Goal: Task Accomplishment & Management: Manage account settings

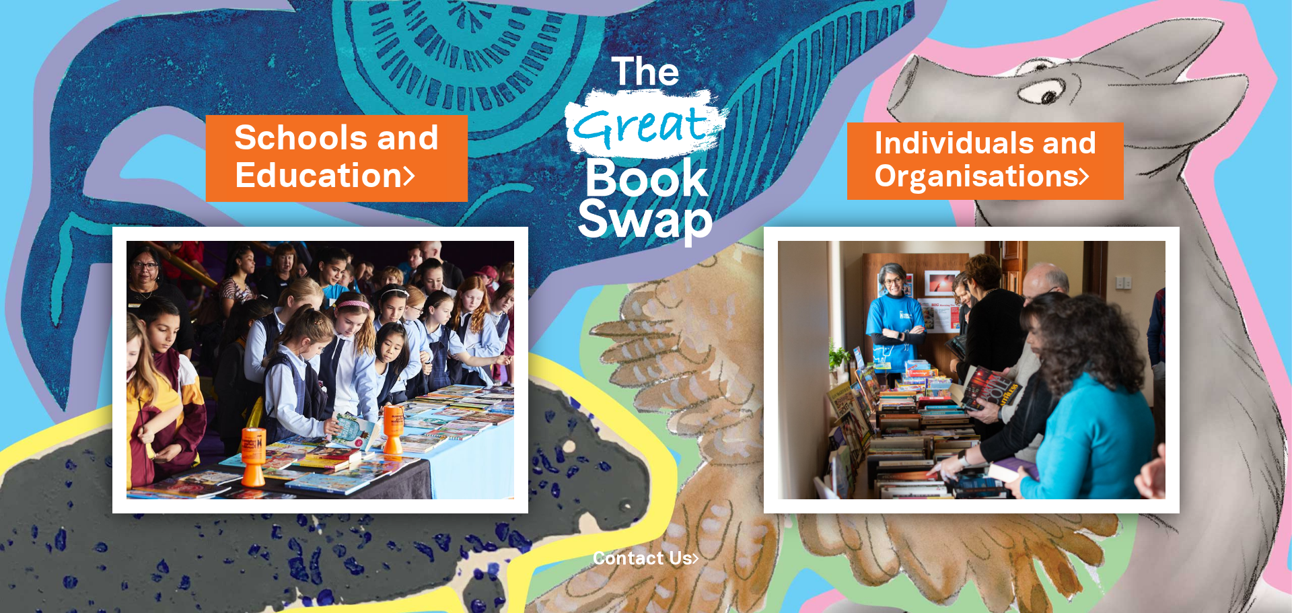
click at [375, 177] on link "Schools and Education" at bounding box center [337, 158] width 206 height 85
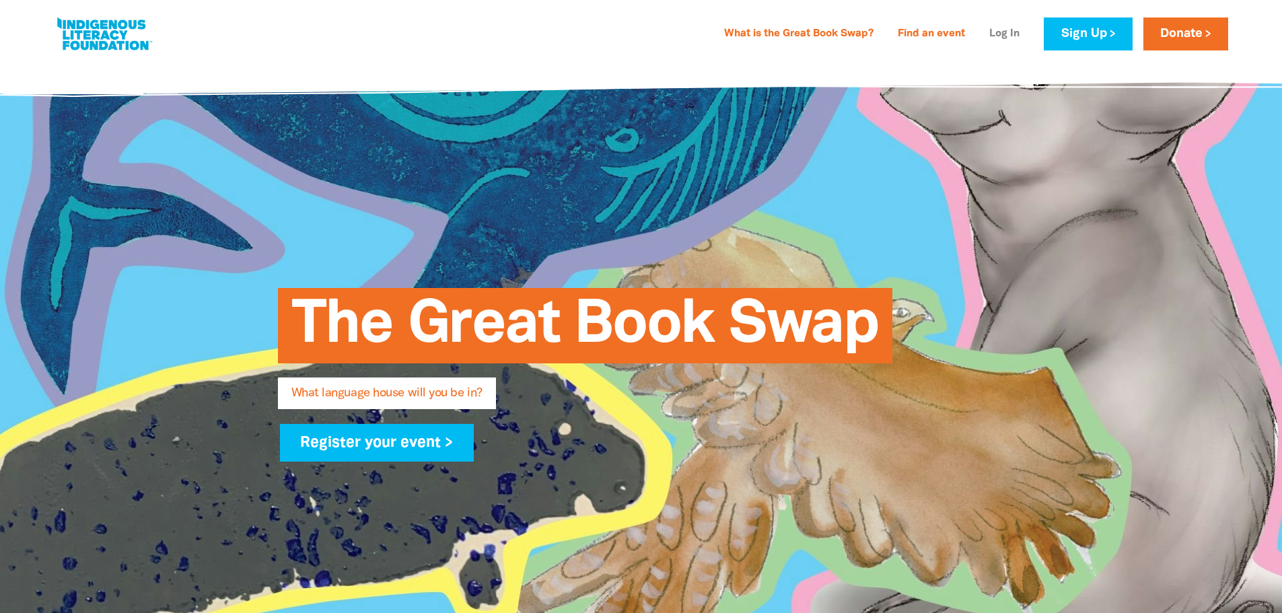
click at [1003, 34] on link "Log In" at bounding box center [1004, 35] width 46 height 22
